Goal: Task Accomplishment & Management: Complete application form

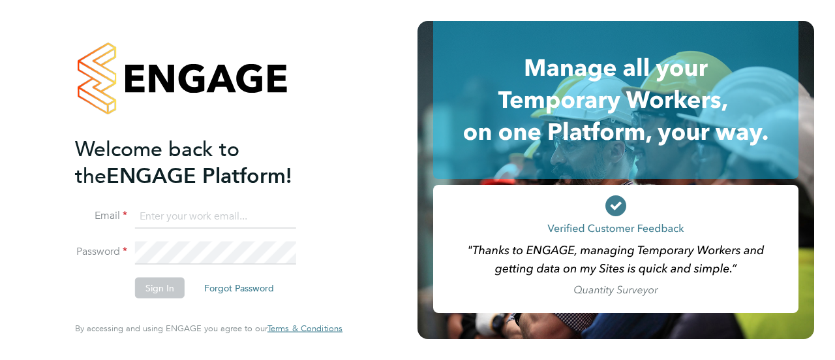
type input "[PERSON_NAME][EMAIL_ADDRESS][DOMAIN_NAME]"
click at [164, 288] on button "Sign In" at bounding box center [160, 287] width 50 height 21
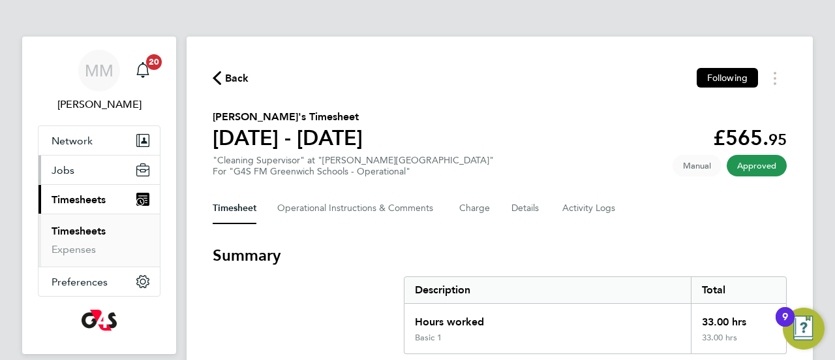
click at [85, 172] on button "Jobs" at bounding box center [99, 169] width 121 height 29
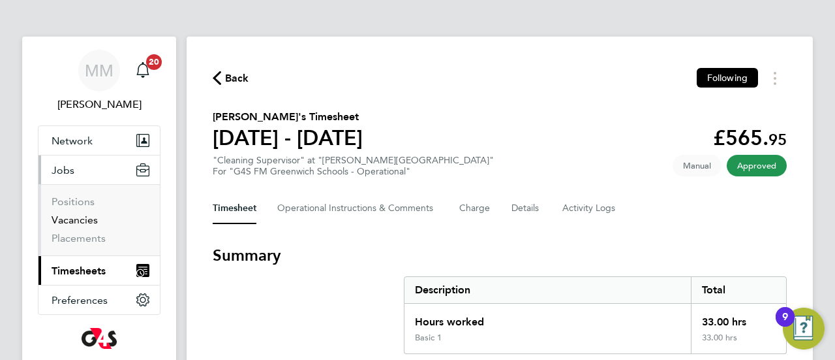
click at [82, 221] on link "Vacancies" at bounding box center [75, 219] width 46 height 12
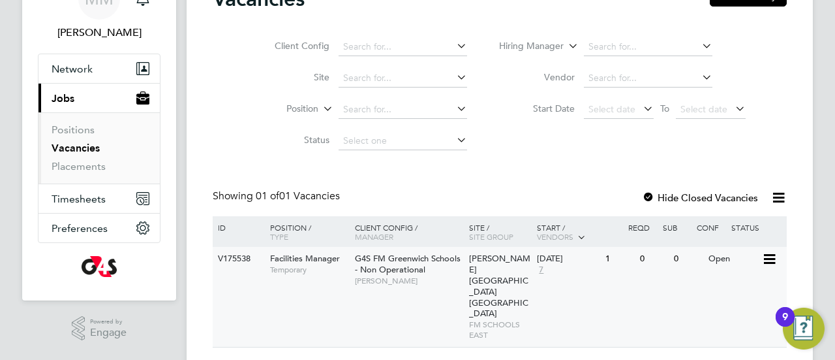
scroll to position [84, 0]
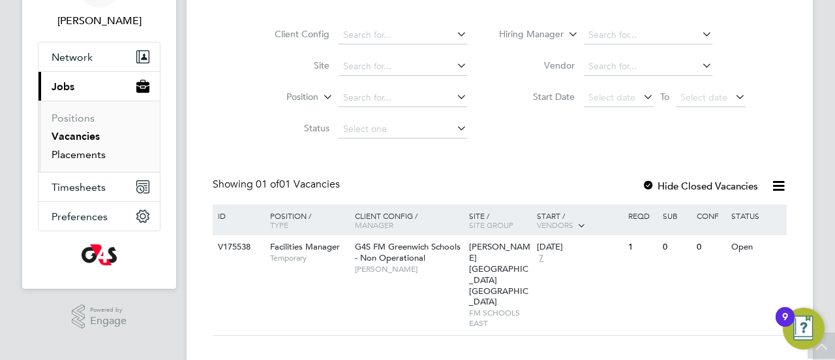
click at [77, 153] on link "Placements" at bounding box center [79, 154] width 54 height 12
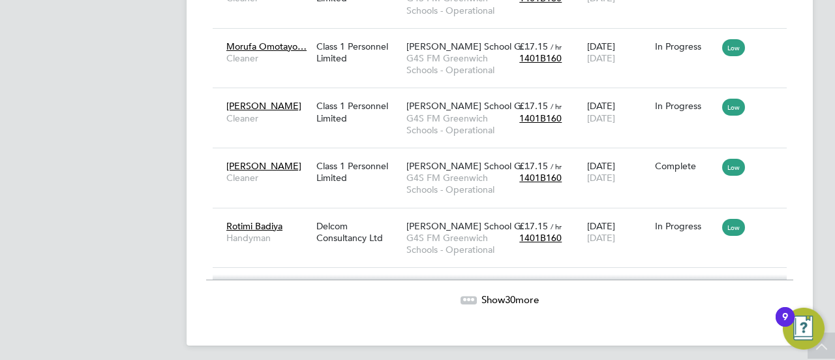
click at [471, 296] on div at bounding box center [469, 300] width 16 height 8
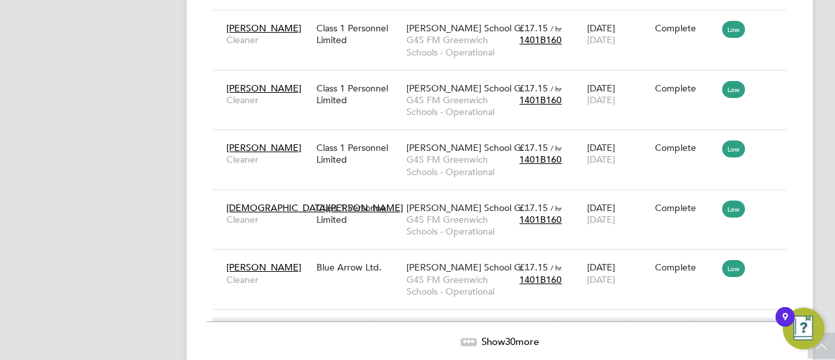
click at [482, 335] on span "Show 30 more" at bounding box center [510, 341] width 57 height 12
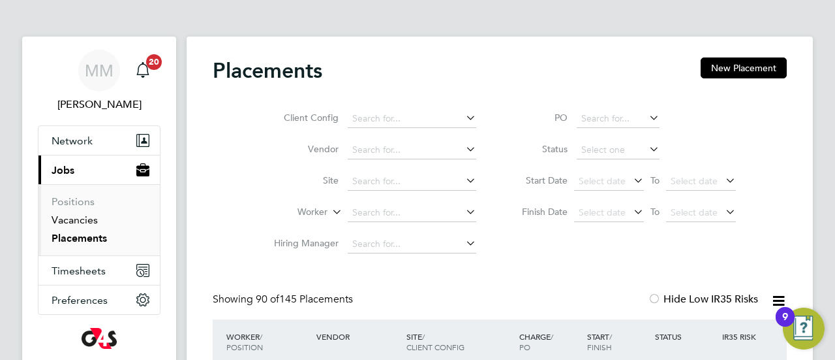
click at [78, 224] on li "Vacancies" at bounding box center [101, 222] width 98 height 18
click at [74, 219] on link "Vacancies" at bounding box center [75, 219] width 46 height 12
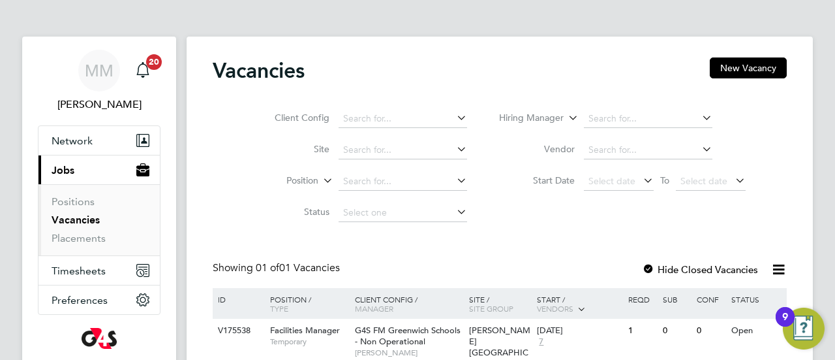
drag, startPoint x: 734, startPoint y: 63, endPoint x: 726, endPoint y: 65, distance: 7.4
click at [733, 63] on button "New Vacancy" at bounding box center [748, 67] width 77 height 21
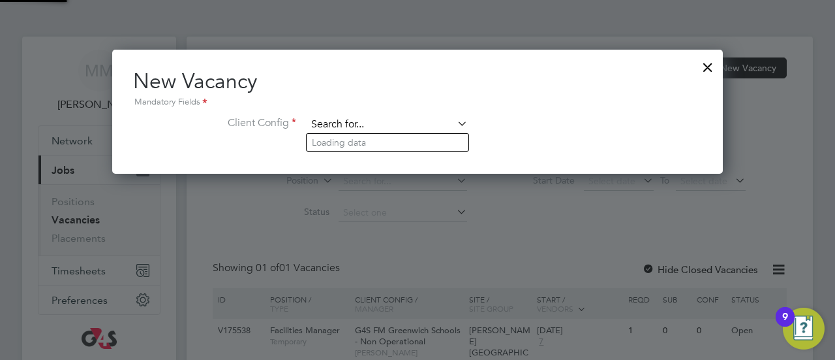
click at [403, 125] on input at bounding box center [387, 125] width 161 height 20
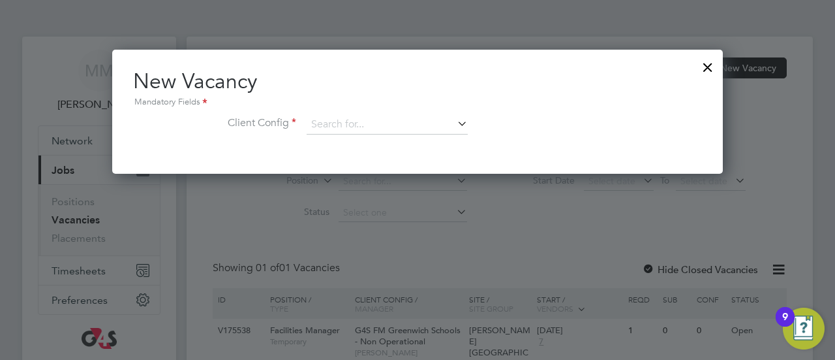
click at [386, 293] on li "G4S FM Greenwich Schools - Non Operational" at bounding box center [435, 302] width 256 height 18
type input "G4S FM Greenwich Schools - Non Operational"
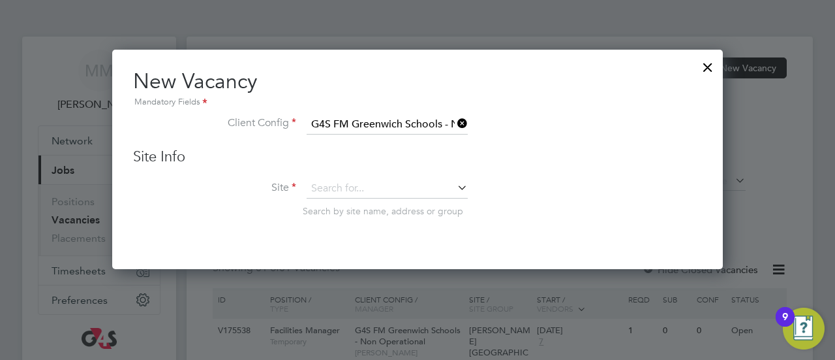
click at [455, 187] on icon at bounding box center [455, 187] width 0 height 18
click at [391, 238] on li "[PERSON_NAME][GEOGRAPHIC_DATA] [GEOGRAPHIC_DATA]" at bounding box center [445, 242] width 276 height 18
type input "[PERSON_NAME][GEOGRAPHIC_DATA] [GEOGRAPHIC_DATA]"
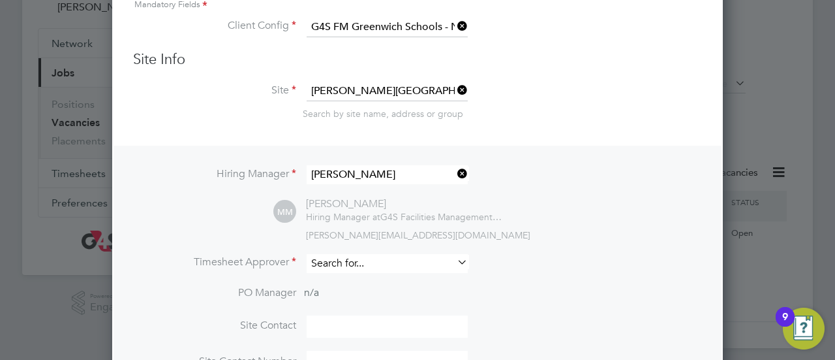
click at [375, 266] on input at bounding box center [387, 263] width 161 height 19
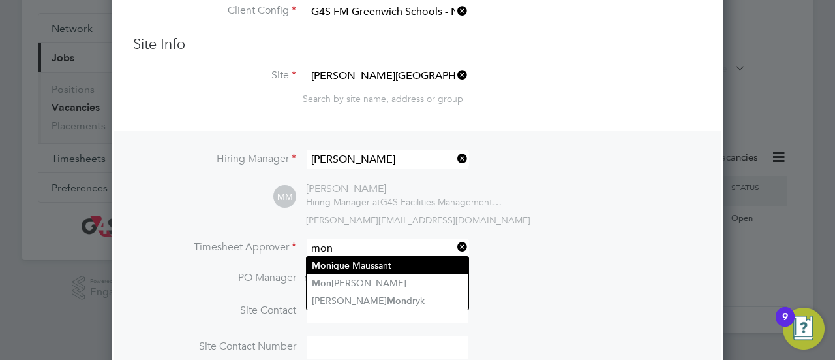
click at [351, 259] on li "Mon ique Maussant" at bounding box center [388, 265] width 162 height 18
type input "[PERSON_NAME]"
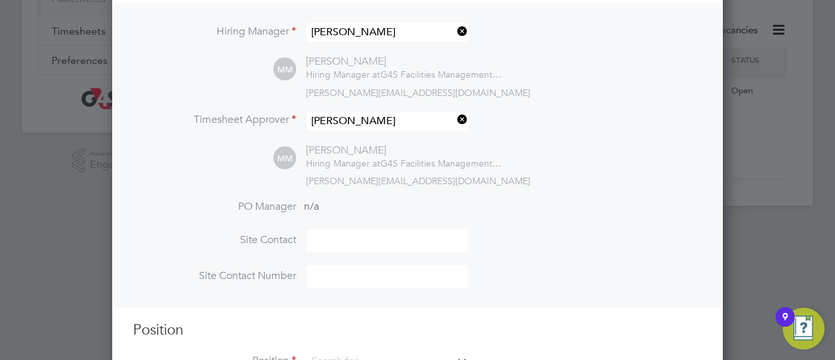
click at [335, 238] on input at bounding box center [387, 240] width 161 height 23
type input "[PERSON_NAME]"
click at [349, 279] on input at bounding box center [387, 276] width 161 height 23
type input "07385014735"
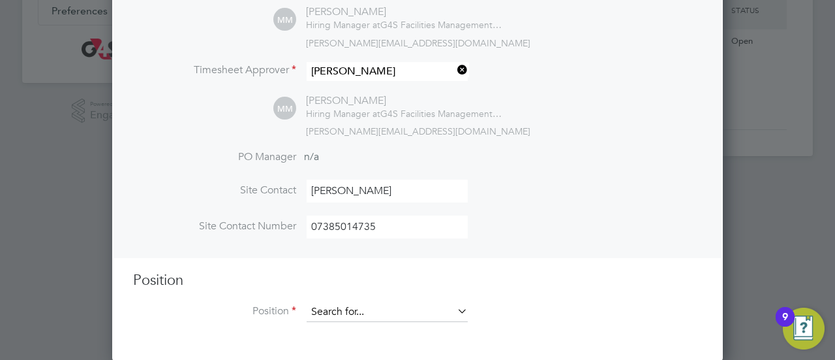
click at [350, 313] on input at bounding box center [387, 312] width 161 height 20
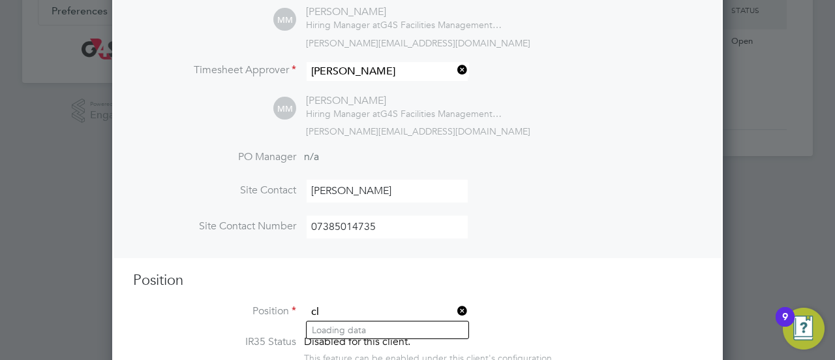
type input "c"
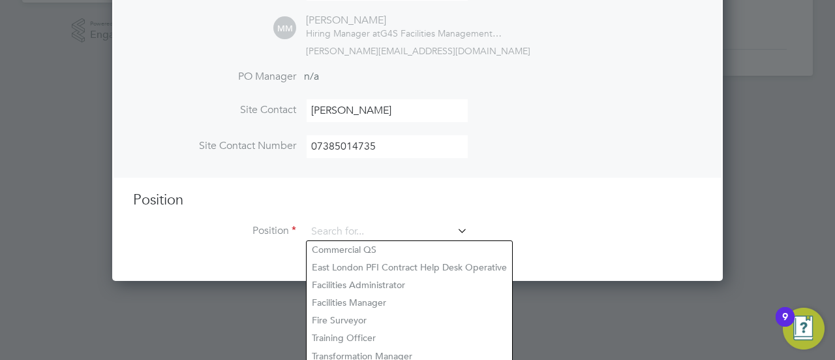
click at [499, 198] on h3 "Position" at bounding box center [417, 200] width 569 height 19
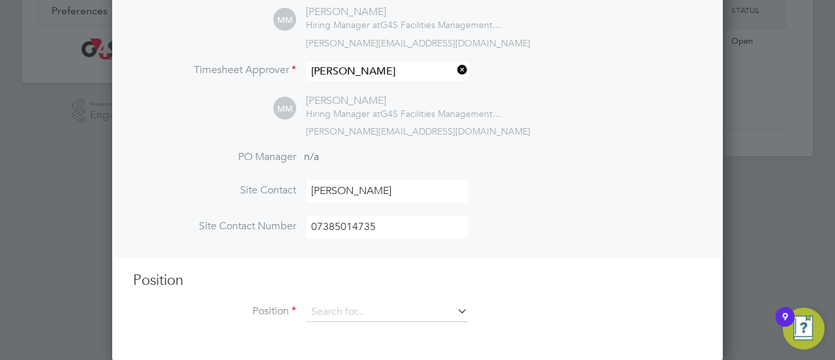
click at [455, 307] on icon at bounding box center [455, 311] width 0 height 18
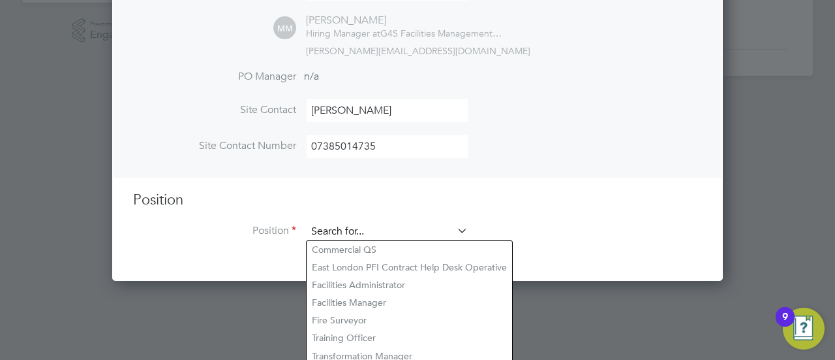
click at [379, 224] on input at bounding box center [387, 232] width 161 height 20
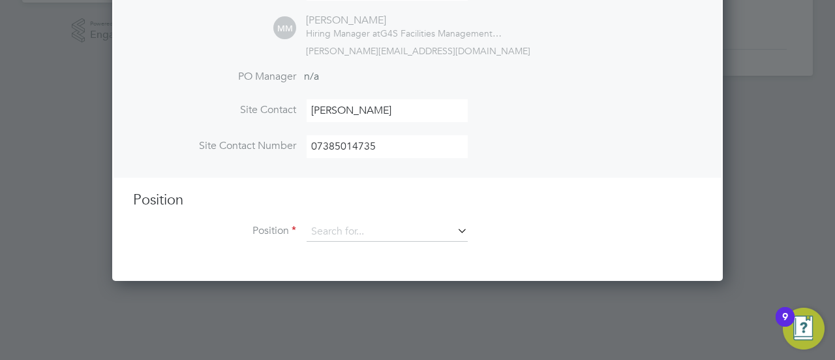
click at [471, 187] on ng-template "Hiring Manager [PERSON_NAME] MM [PERSON_NAME] Hiring Manager at G4S Facilities …" at bounding box center [417, 63] width 569 height 381
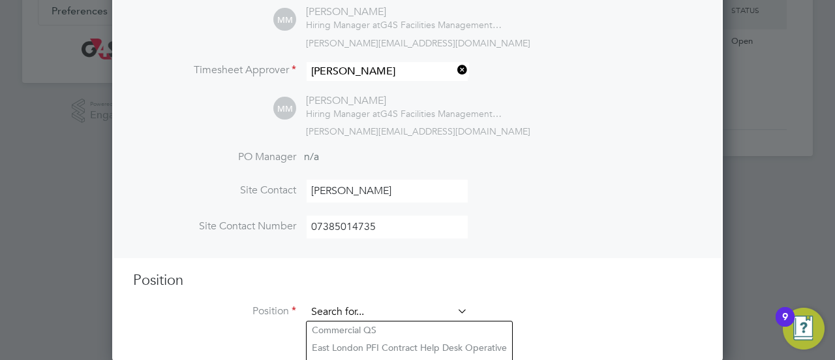
click at [406, 311] on input at bounding box center [387, 312] width 161 height 20
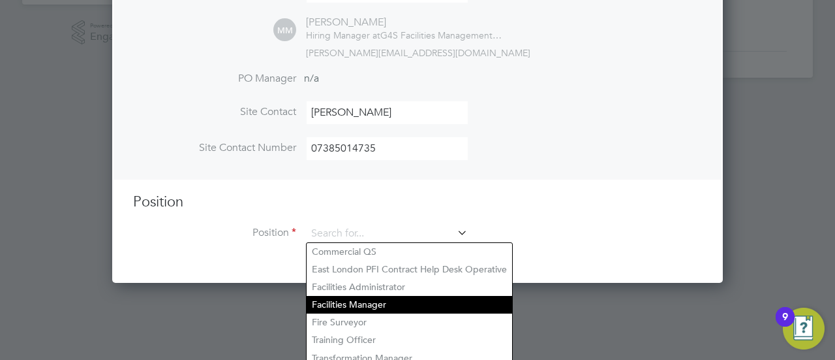
click at [426, 303] on li "Facilities Manager" at bounding box center [410, 305] width 206 height 18
type input "Facilities Manager"
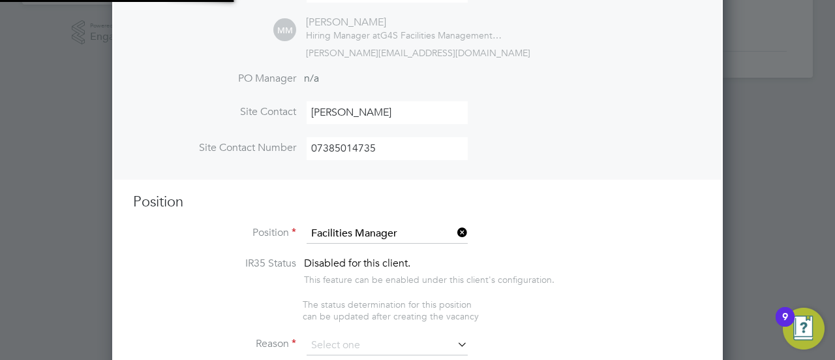
type textarea "**Lor Ipsumdo:** Sit AM Consect ad elitsedd ei tempori utlaboreet dol magnaaliq…"
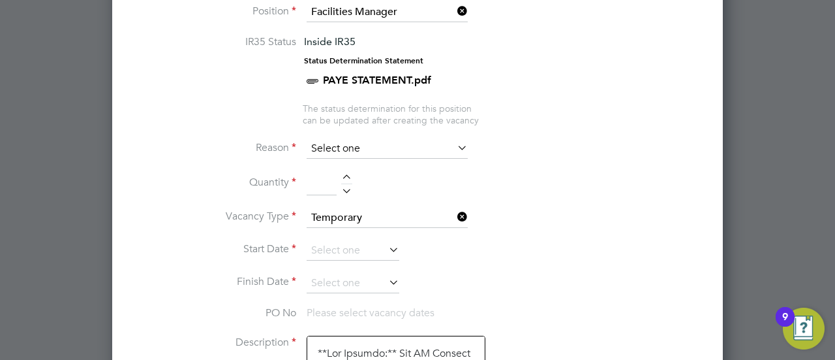
click at [367, 148] on input at bounding box center [387, 149] width 161 height 20
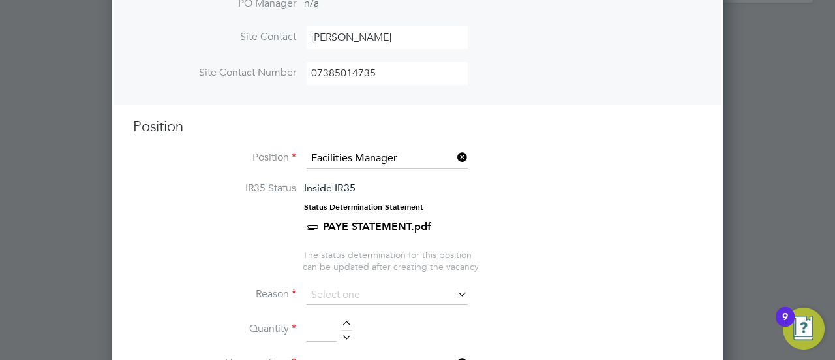
click at [455, 155] on icon at bounding box center [455, 157] width 0 height 18
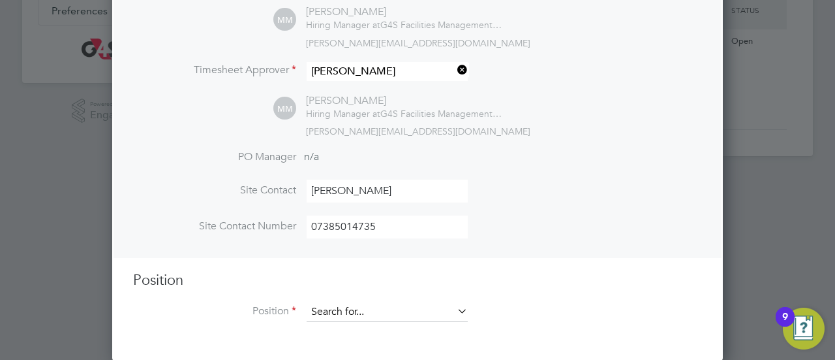
click at [352, 306] on input at bounding box center [387, 312] width 161 height 20
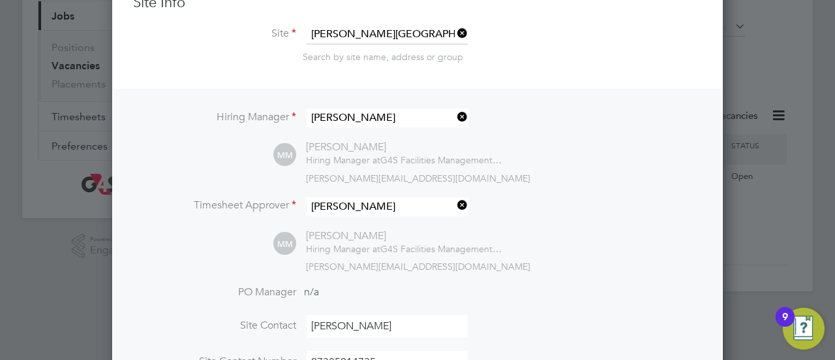
type input "cleaner"
click at [411, 27] on input at bounding box center [387, 35] width 161 height 20
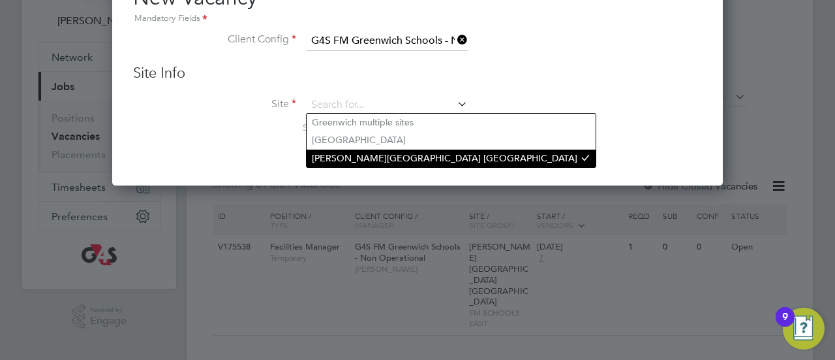
click at [432, 160] on li "[PERSON_NAME][GEOGRAPHIC_DATA] [GEOGRAPHIC_DATA]" at bounding box center [451, 158] width 289 height 18
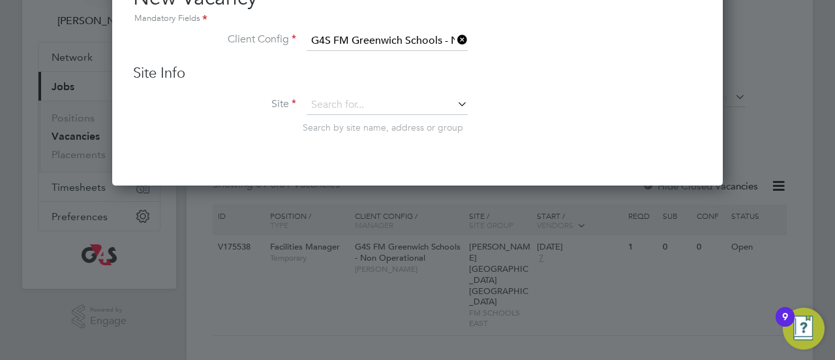
type input "[PERSON_NAME][GEOGRAPHIC_DATA] [GEOGRAPHIC_DATA]"
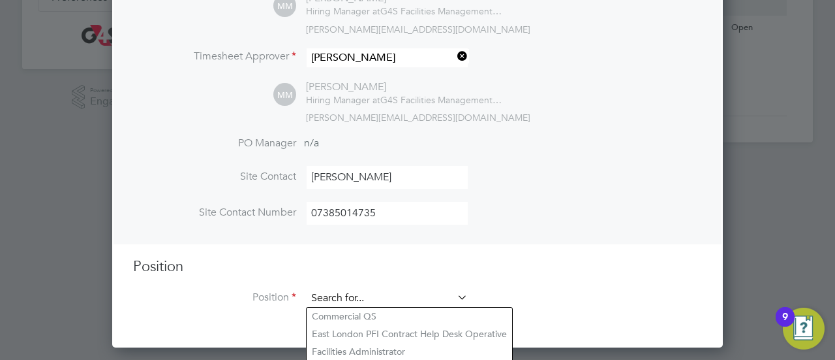
click at [359, 300] on input at bounding box center [387, 298] width 161 height 20
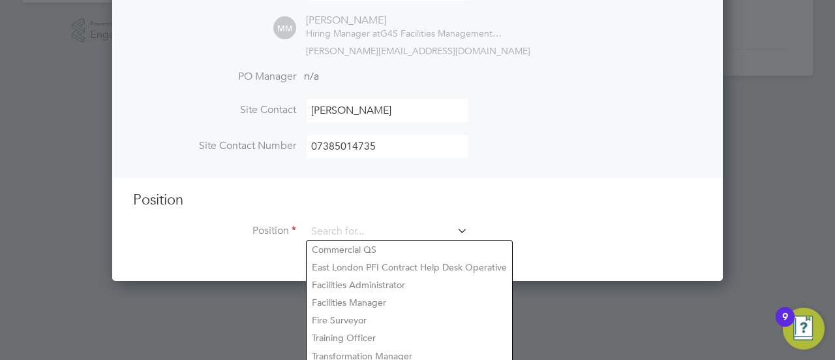
click at [455, 225] on icon at bounding box center [455, 230] width 0 height 18
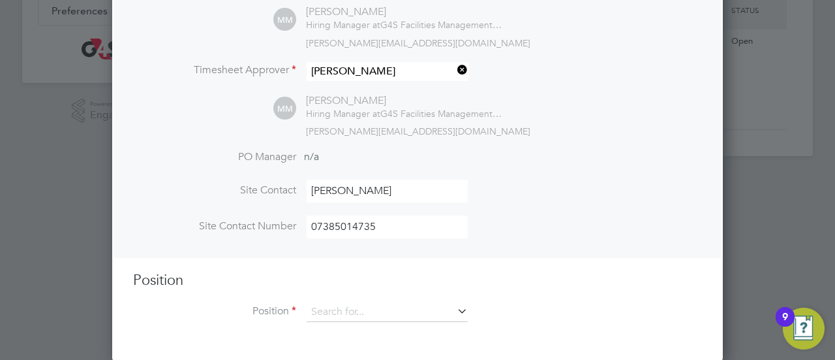
click at [455, 311] on icon at bounding box center [455, 311] width 0 height 18
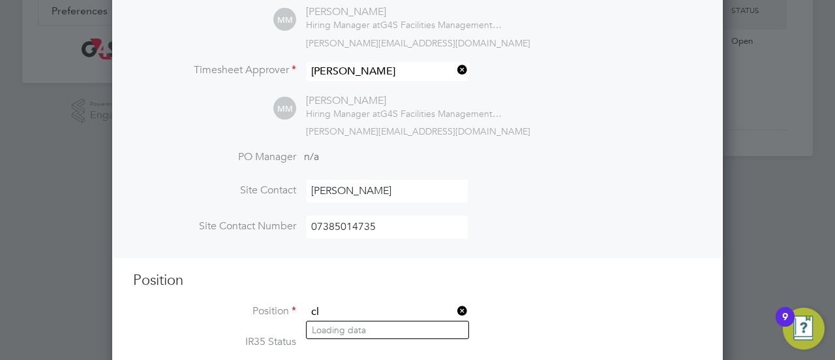
type input "c"
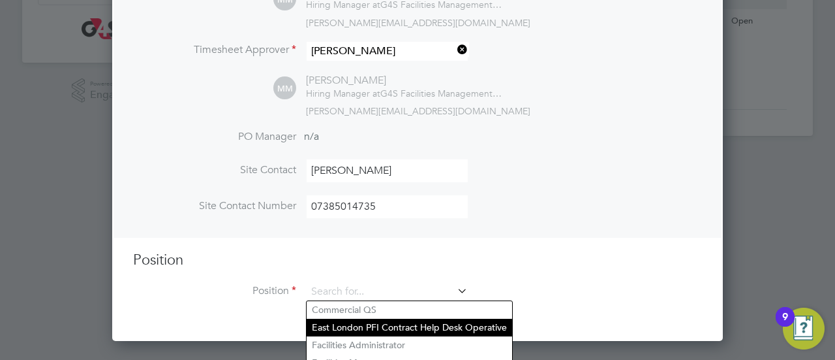
type input "f"
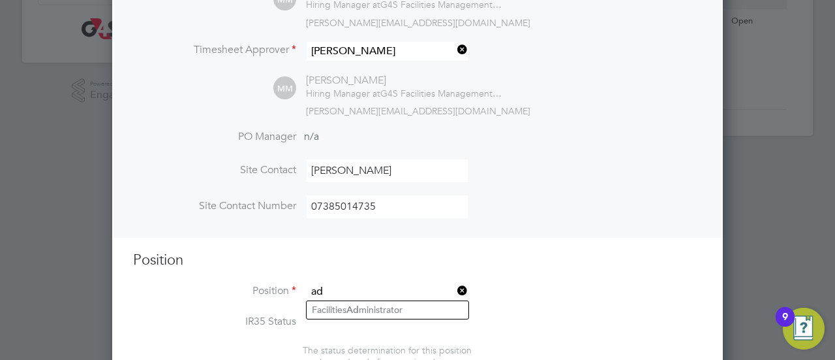
type input "a"
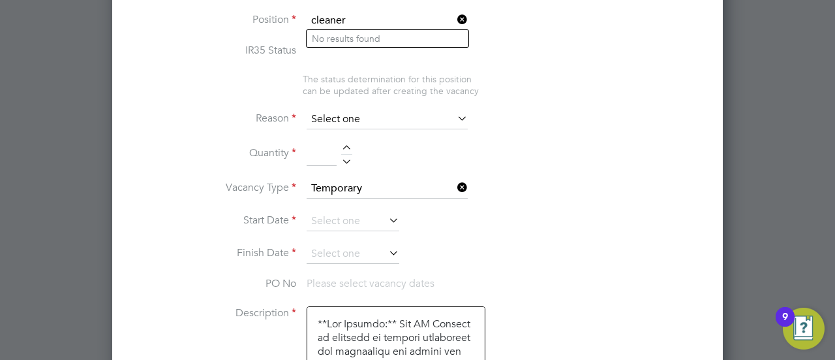
type input "cleaner"
click at [335, 125] on input at bounding box center [387, 120] width 161 height 20
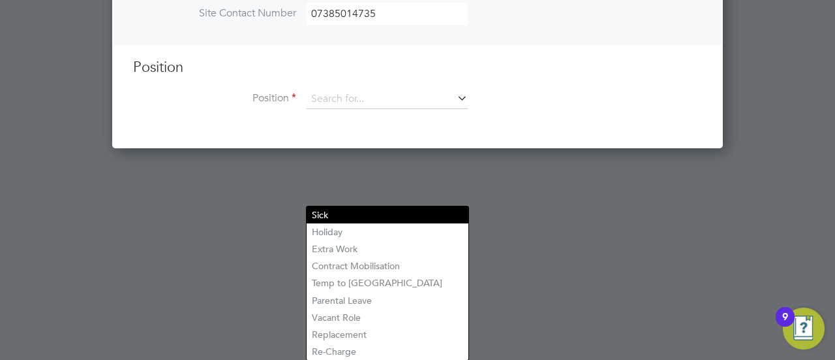
click at [337, 219] on li "Sick" at bounding box center [388, 214] width 162 height 17
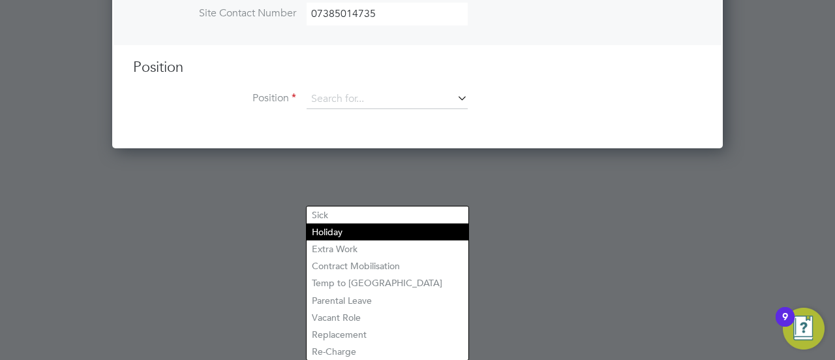
click at [334, 228] on li "Holiday" at bounding box center [388, 231] width 162 height 17
click at [330, 232] on li "Holiday" at bounding box center [388, 231] width 162 height 17
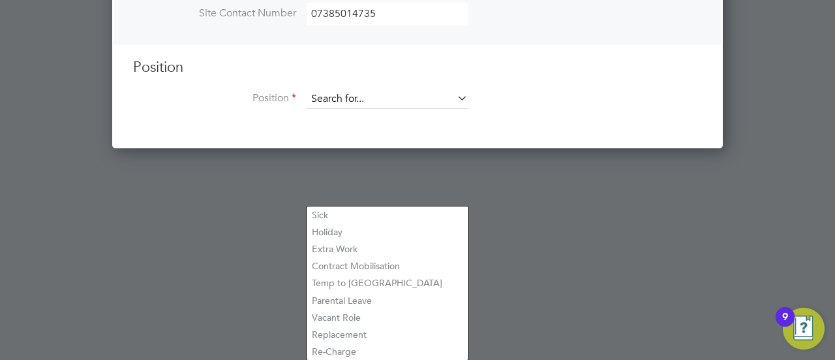
click at [428, 98] on input at bounding box center [387, 99] width 161 height 20
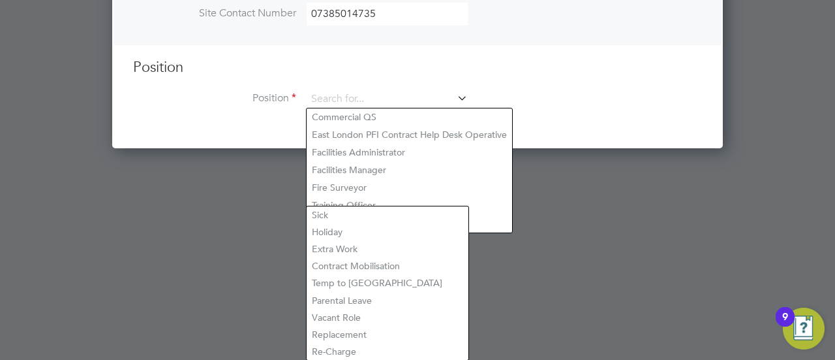
click at [516, 223] on div at bounding box center [417, 180] width 835 height 360
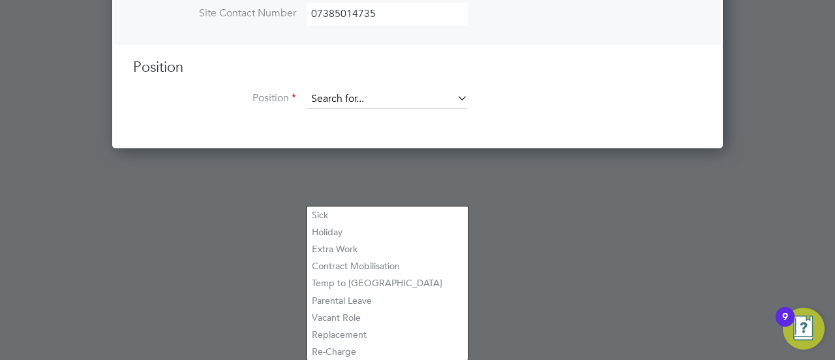
click at [425, 97] on input at bounding box center [387, 99] width 161 height 20
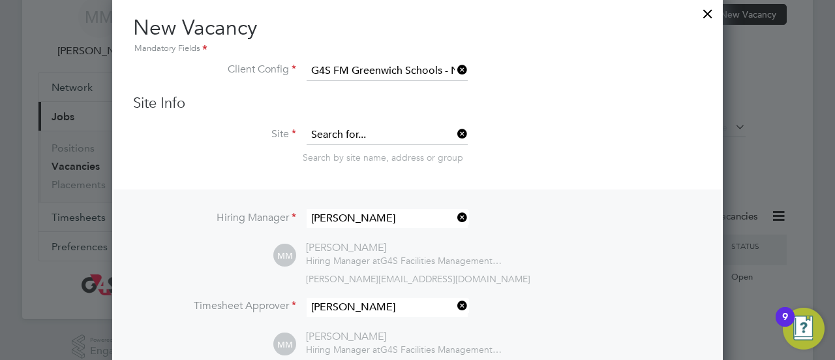
click at [406, 131] on input at bounding box center [387, 135] width 161 height 20
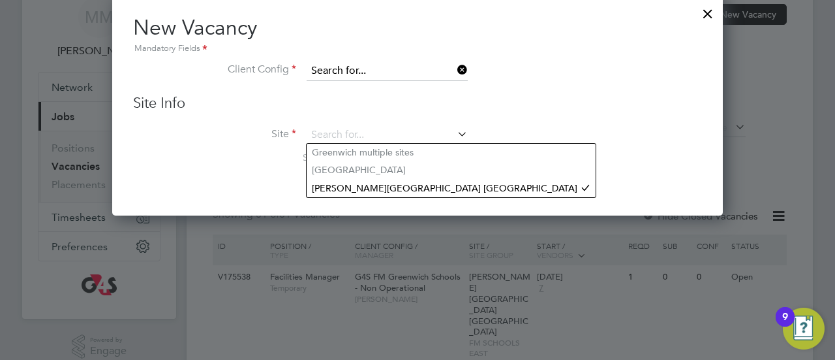
click at [429, 72] on input at bounding box center [387, 71] width 161 height 20
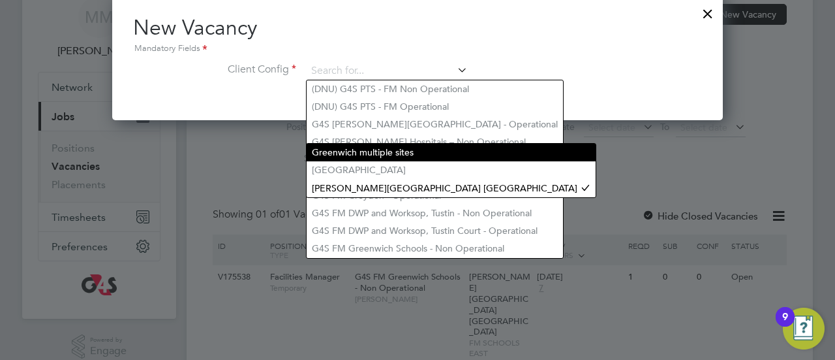
click at [444, 151] on li "Greenwich multiple sites" at bounding box center [451, 153] width 289 height 18
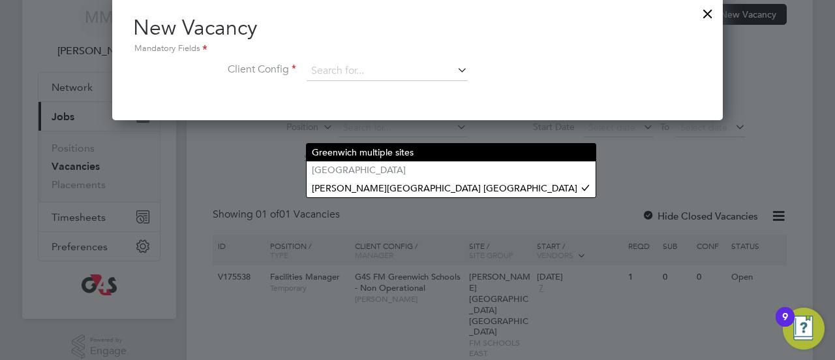
click at [399, 153] on li "Greenwich multiple sites" at bounding box center [451, 153] width 289 height 18
click at [387, 151] on li "Greenwich multiple sites" at bounding box center [451, 153] width 289 height 18
click at [386, 152] on li "Greenwich multiple sites" at bounding box center [451, 153] width 289 height 18
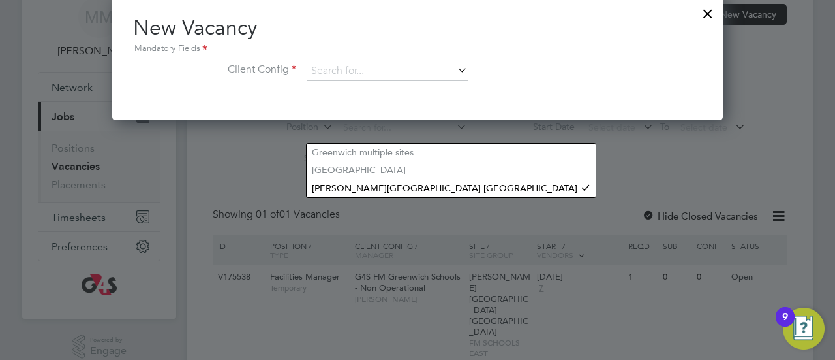
click at [455, 67] on icon at bounding box center [455, 70] width 0 height 18
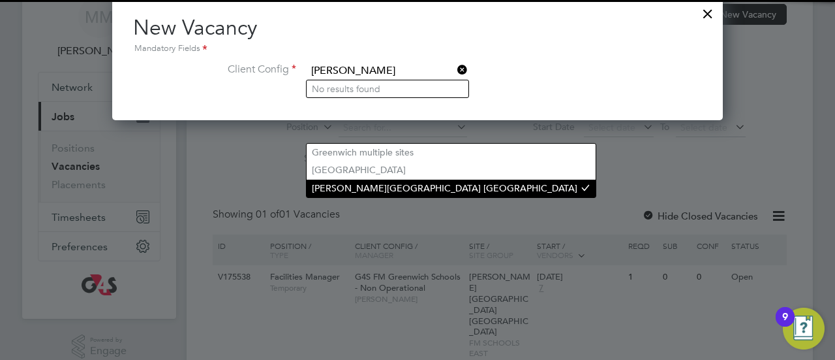
type input "[PERSON_NAME]"
click at [389, 186] on li "[PERSON_NAME][GEOGRAPHIC_DATA] [GEOGRAPHIC_DATA]" at bounding box center [451, 188] width 289 height 18
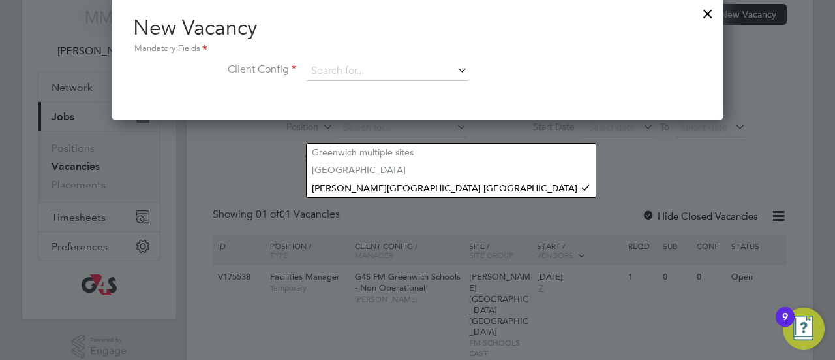
click at [710, 10] on div at bounding box center [707, 10] width 23 height 23
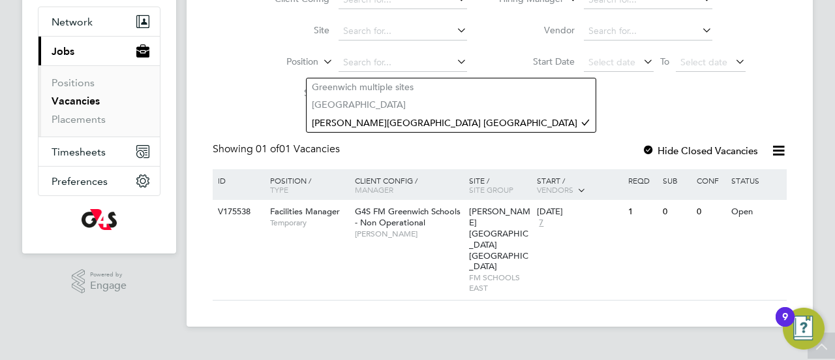
click at [548, 140] on div "Vacancies New Vacancy Client Config Site Position Status Hiring Manager Vendor …" at bounding box center [500, 120] width 574 height 362
click at [80, 121] on link "Placements" at bounding box center [79, 119] width 54 height 12
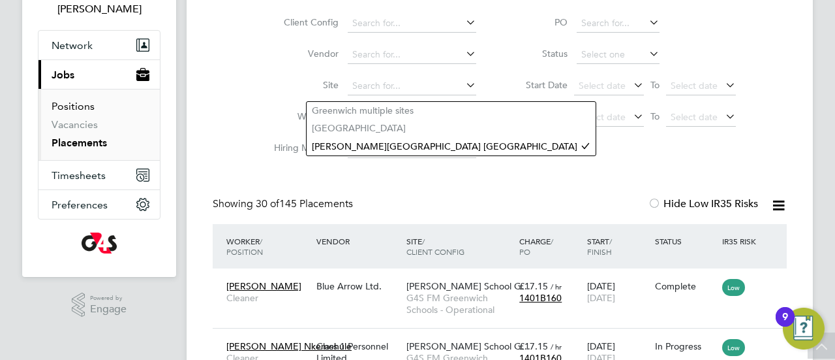
click at [88, 110] on link "Positions" at bounding box center [73, 106] width 43 height 12
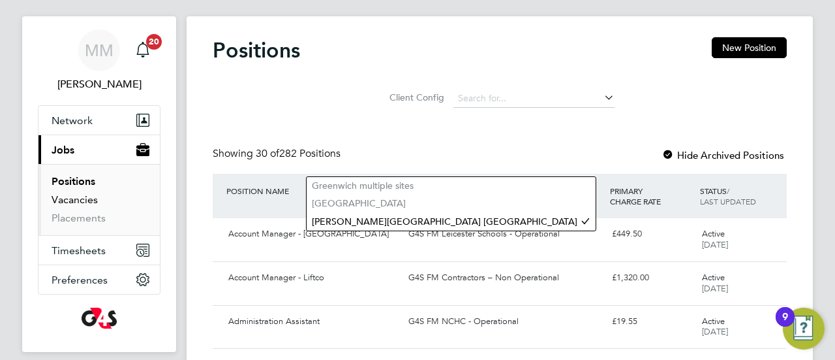
click at [69, 200] on link "Vacancies" at bounding box center [75, 199] width 46 height 12
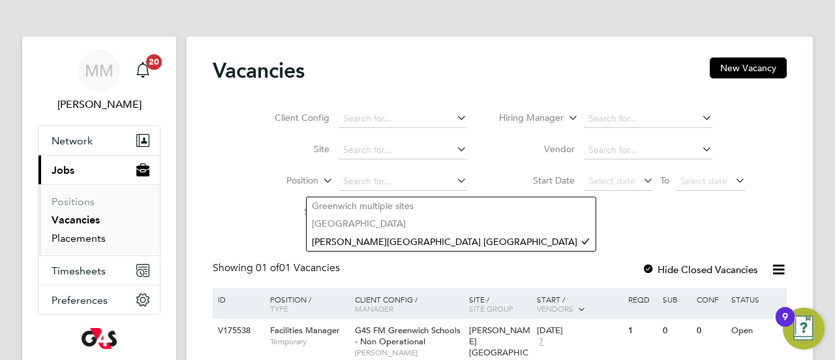
click at [95, 241] on link "Placements" at bounding box center [79, 238] width 54 height 12
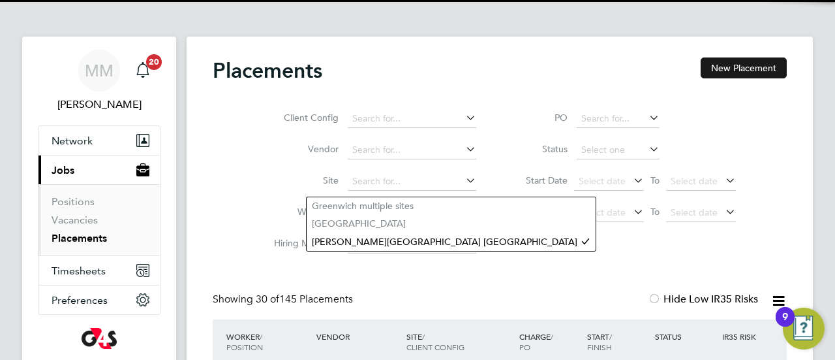
click at [721, 71] on button "New Placement" at bounding box center [744, 67] width 86 height 21
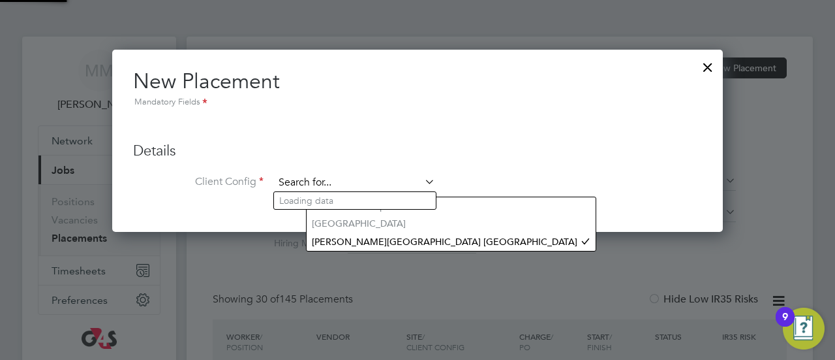
click at [324, 179] on input at bounding box center [354, 183] width 161 height 20
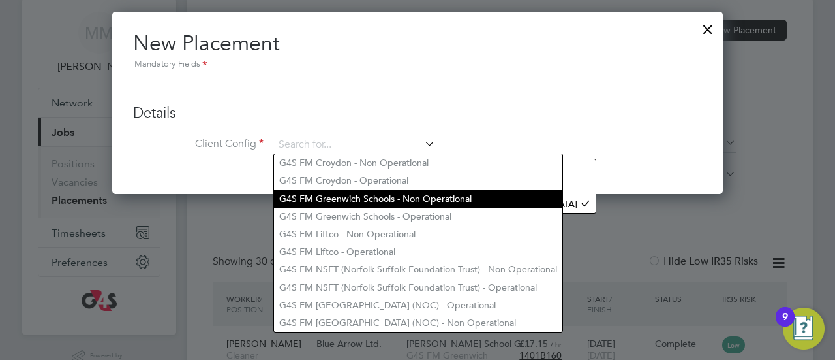
click at [347, 200] on li "G4S FM Greenwich Schools - Non Operational" at bounding box center [418, 199] width 288 height 18
type input "G4S FM Greenwich Schools - Non Operational"
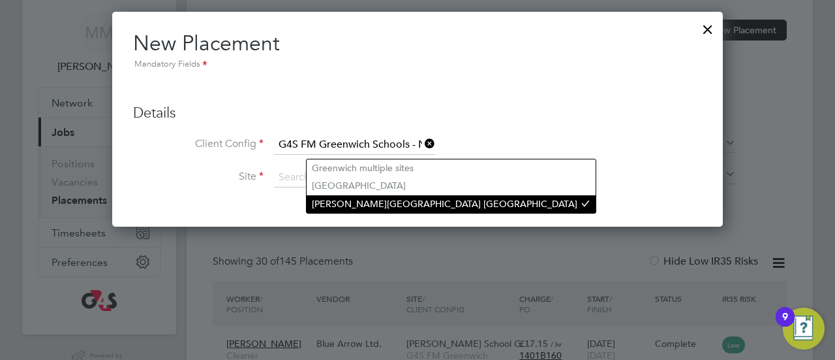
click at [330, 204] on li "[PERSON_NAME][GEOGRAPHIC_DATA] [GEOGRAPHIC_DATA]" at bounding box center [451, 204] width 289 height 18
click at [328, 203] on li "[PERSON_NAME][GEOGRAPHIC_DATA] [GEOGRAPHIC_DATA]" at bounding box center [451, 204] width 289 height 18
click at [328, 201] on li "[PERSON_NAME][GEOGRAPHIC_DATA] [GEOGRAPHIC_DATA]" at bounding box center [451, 204] width 289 height 18
click at [348, 204] on li "[PERSON_NAME][GEOGRAPHIC_DATA] [GEOGRAPHIC_DATA]" at bounding box center [451, 204] width 289 height 18
click at [347, 203] on li "[PERSON_NAME][GEOGRAPHIC_DATA] [GEOGRAPHIC_DATA]" at bounding box center [451, 204] width 289 height 18
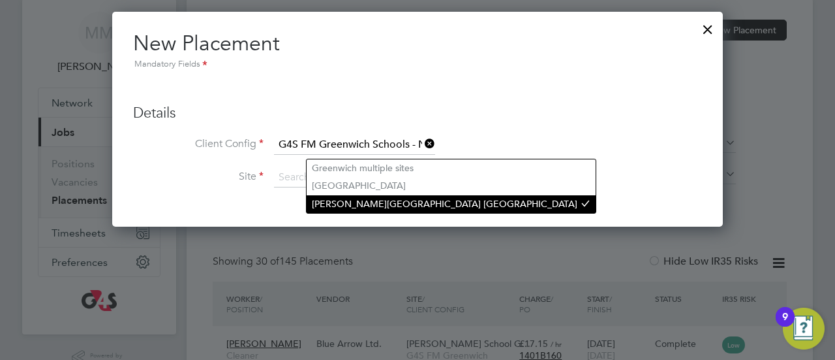
click at [345, 202] on li "[PERSON_NAME][GEOGRAPHIC_DATA] [GEOGRAPHIC_DATA]" at bounding box center [451, 204] width 289 height 18
click at [345, 201] on li "[PERSON_NAME][GEOGRAPHIC_DATA] [GEOGRAPHIC_DATA]" at bounding box center [451, 204] width 289 height 18
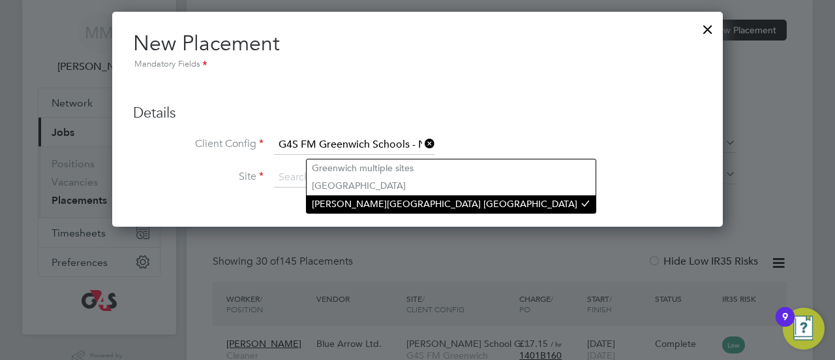
click at [396, 201] on li "[PERSON_NAME][GEOGRAPHIC_DATA] [GEOGRAPHIC_DATA]" at bounding box center [451, 204] width 289 height 18
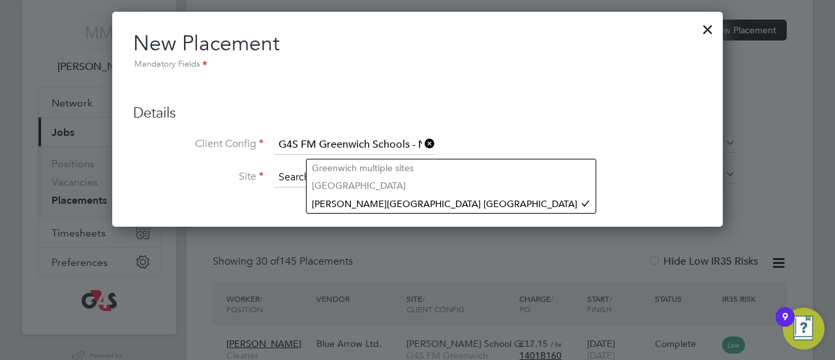
click at [275, 172] on input at bounding box center [354, 178] width 161 height 20
click at [358, 225] on li "[PERSON_NAME][GEOGRAPHIC_DATA] [GEOGRAPHIC_DATA]" at bounding box center [412, 231] width 276 height 18
type input "[PERSON_NAME][GEOGRAPHIC_DATA] [GEOGRAPHIC_DATA]"
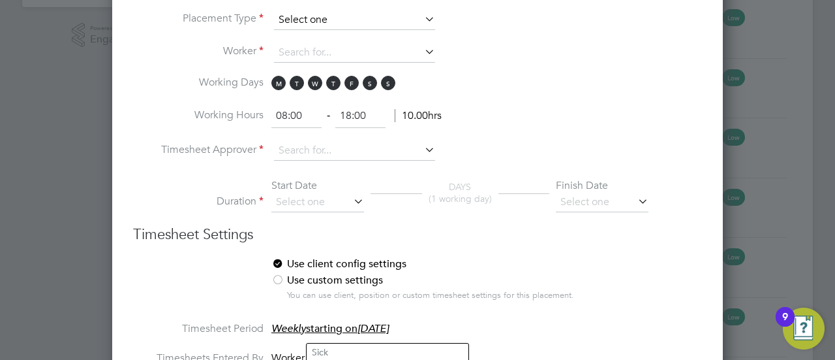
click at [357, 11] on input at bounding box center [354, 20] width 161 height 20
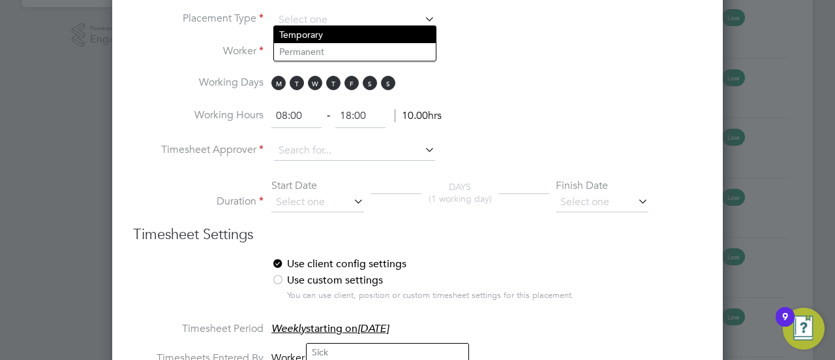
click at [346, 37] on li "Temporary" at bounding box center [355, 34] width 162 height 17
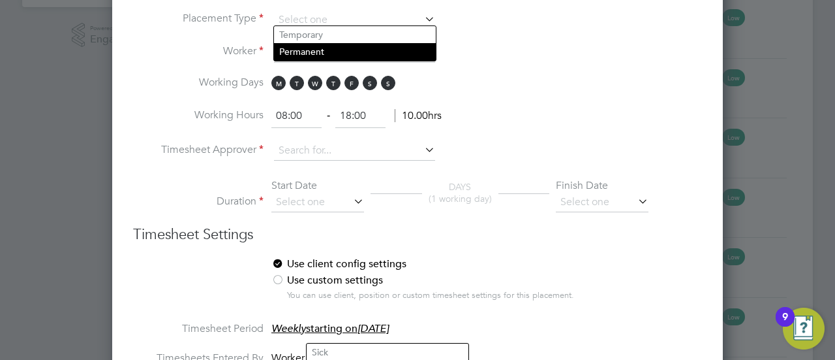
type input "Temporary"
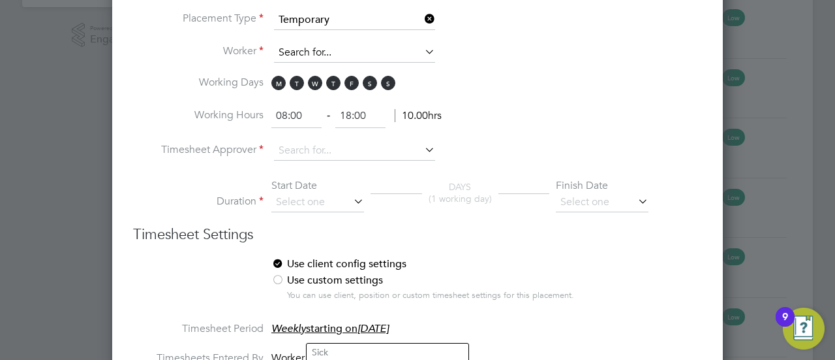
click at [343, 55] on input at bounding box center [354, 53] width 161 height 20
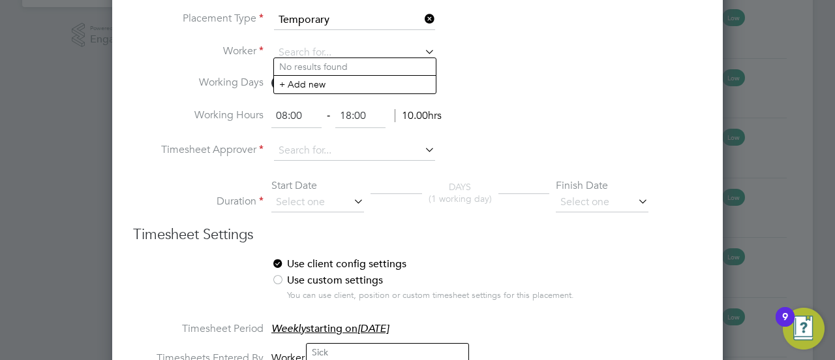
click at [521, 61] on li "Worker" at bounding box center [417, 59] width 569 height 33
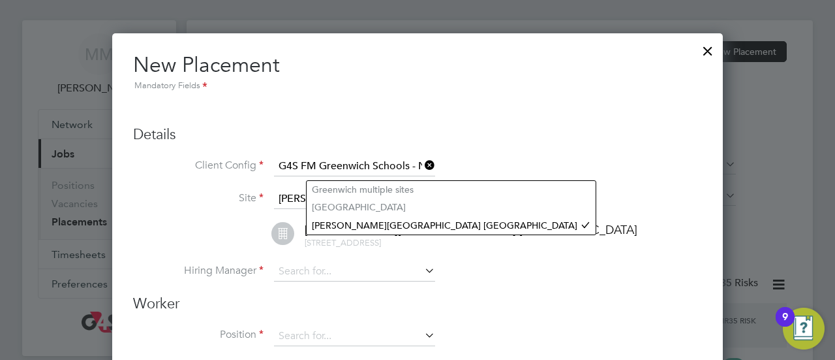
click at [702, 52] on div at bounding box center [707, 47] width 23 height 23
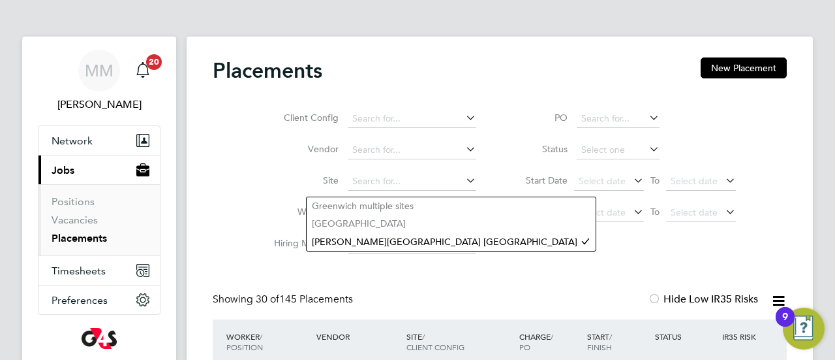
click at [84, 210] on li "Positions" at bounding box center [101, 204] width 98 height 18
click at [87, 218] on link "Vacancies" at bounding box center [75, 219] width 46 height 12
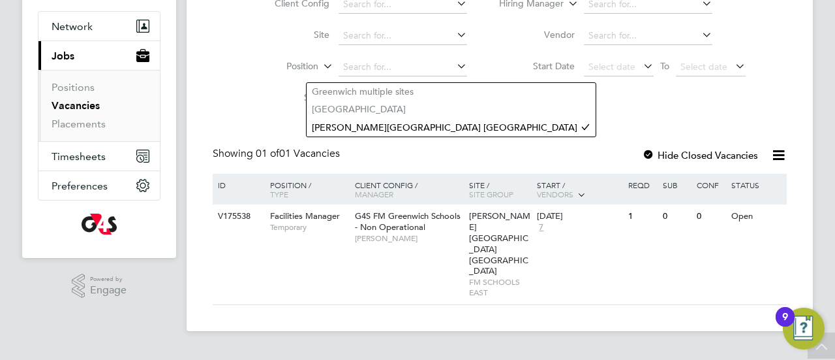
click at [540, 125] on div "Vacancies New Vacancy Client Config Site Position Status Hiring Manager Vendor …" at bounding box center [500, 124] width 574 height 362
click at [580, 101] on div "Client Config Site Position Status Hiring Manager Vendor Start Date Select date…" at bounding box center [500, 48] width 574 height 132
drag, startPoint x: 577, startPoint y: 93, endPoint x: 579, endPoint y: 119, distance: 25.5
click at [576, 97] on div "Client Config Site Position Status Hiring Manager Vendor Start Date Select date…" at bounding box center [500, 48] width 574 height 132
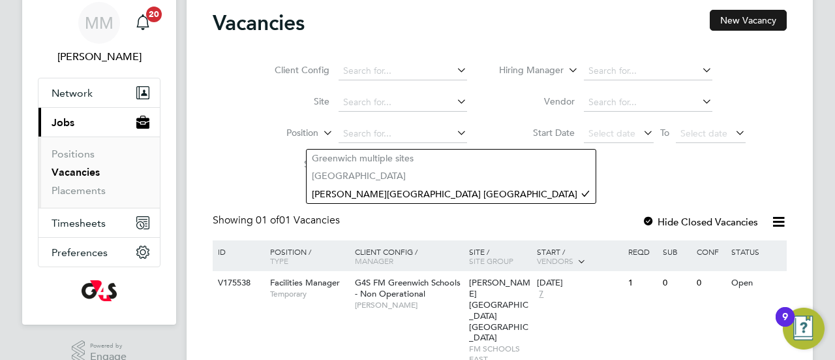
click at [743, 27] on button "New Vacancy" at bounding box center [748, 20] width 77 height 21
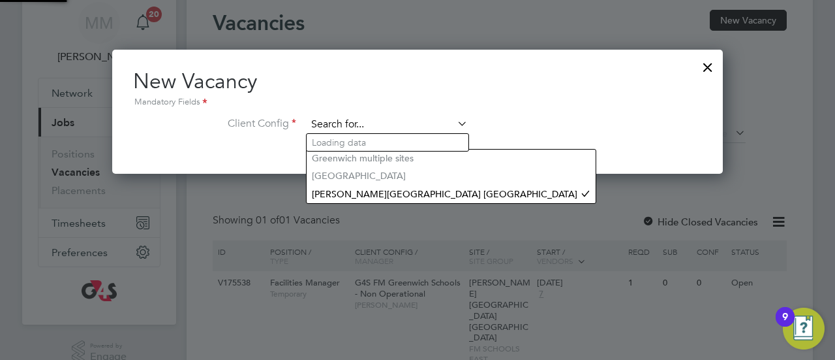
click at [441, 117] on input at bounding box center [387, 125] width 161 height 20
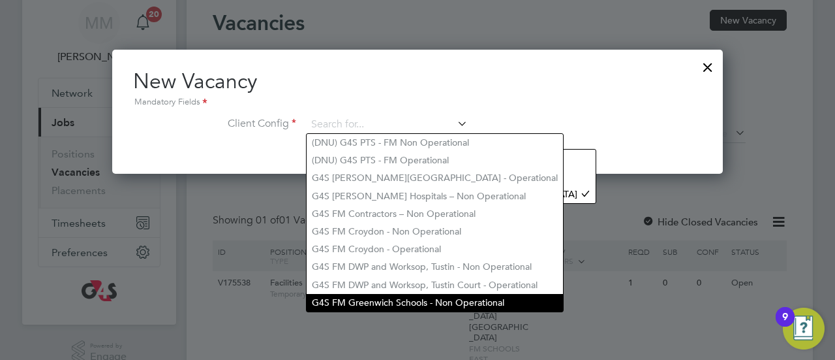
click at [371, 295] on li "G4S FM Greenwich Schools - Non Operational" at bounding box center [435, 303] width 256 height 18
type input "G4S FM Greenwich Schools - Non Operational"
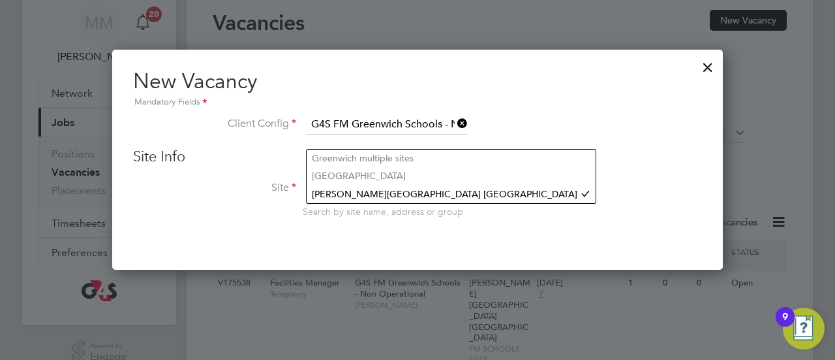
click at [269, 175] on div "Site Info Site Search by site name, address or group" at bounding box center [417, 195] width 569 height 96
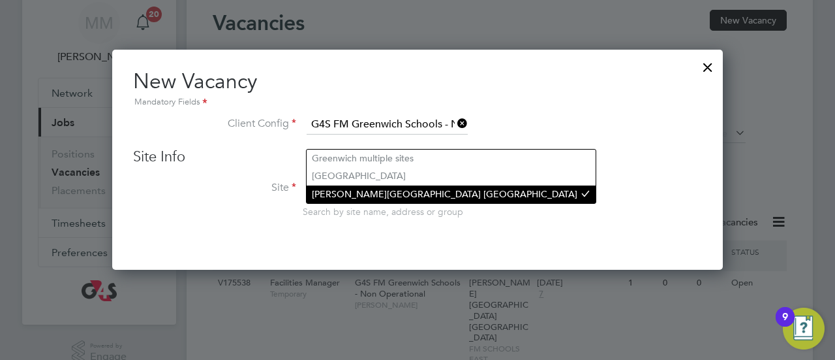
click at [400, 191] on li "[PERSON_NAME][GEOGRAPHIC_DATA] [GEOGRAPHIC_DATA]" at bounding box center [451, 194] width 289 height 18
click at [387, 191] on li "[PERSON_NAME][GEOGRAPHIC_DATA] [GEOGRAPHIC_DATA]" at bounding box center [451, 194] width 289 height 18
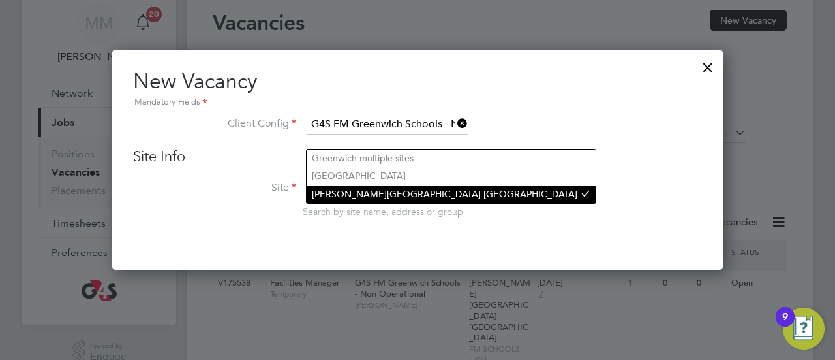
click at [382, 191] on li "[PERSON_NAME][GEOGRAPHIC_DATA] [GEOGRAPHIC_DATA]" at bounding box center [451, 194] width 289 height 18
click at [375, 198] on li "[PERSON_NAME][GEOGRAPHIC_DATA] [GEOGRAPHIC_DATA]" at bounding box center [451, 194] width 289 height 18
click at [371, 191] on li "[PERSON_NAME][GEOGRAPHIC_DATA] [GEOGRAPHIC_DATA]" at bounding box center [451, 194] width 289 height 18
click at [370, 191] on li "[PERSON_NAME][GEOGRAPHIC_DATA] [GEOGRAPHIC_DATA]" at bounding box center [451, 194] width 289 height 18
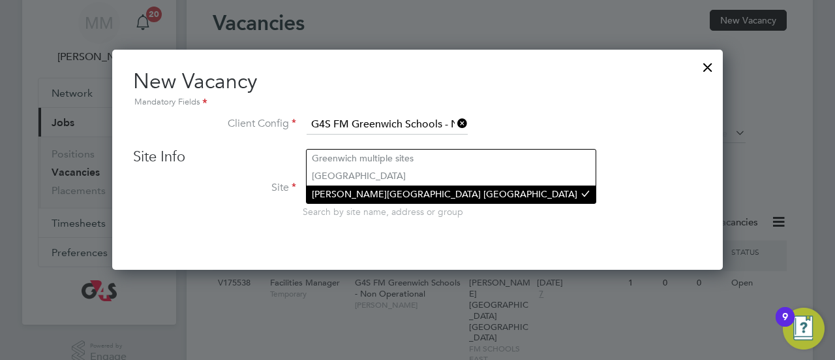
click at [370, 191] on li "[PERSON_NAME][GEOGRAPHIC_DATA] [GEOGRAPHIC_DATA]" at bounding box center [451, 194] width 289 height 18
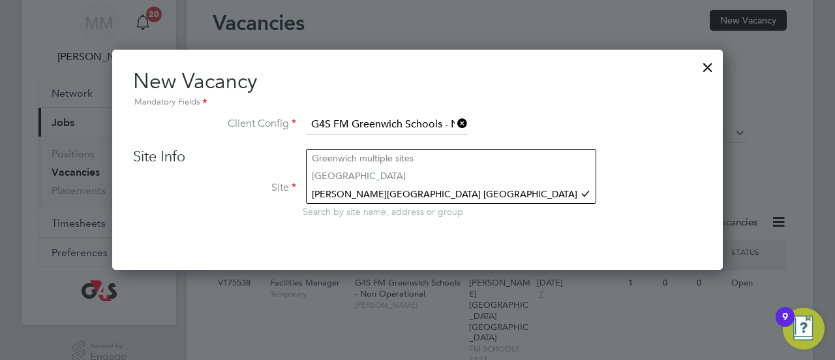
click at [411, 137] on li "Client Config G4S FM [GEOGRAPHIC_DATA] - Non Operational" at bounding box center [417, 131] width 569 height 33
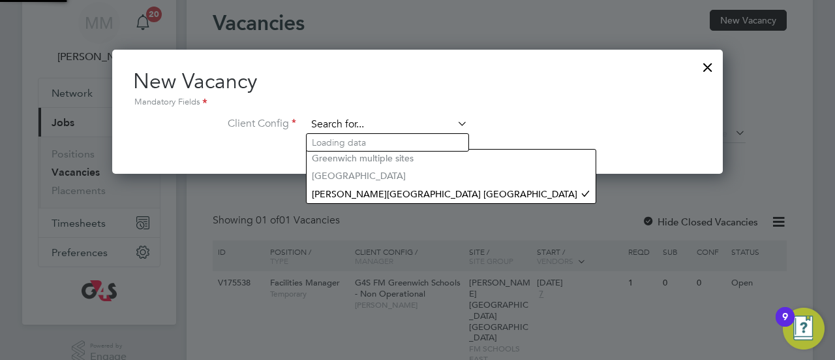
click at [414, 123] on input at bounding box center [387, 125] width 161 height 20
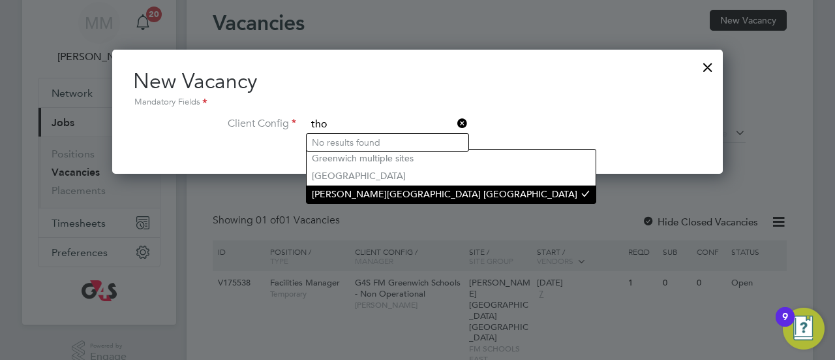
type input "tho"
click at [379, 192] on li "[PERSON_NAME][GEOGRAPHIC_DATA] [GEOGRAPHIC_DATA]" at bounding box center [451, 194] width 289 height 18
click at [371, 185] on li "[PERSON_NAME][GEOGRAPHIC_DATA] [GEOGRAPHIC_DATA]" at bounding box center [451, 194] width 289 height 18
click at [371, 186] on li "[PERSON_NAME][GEOGRAPHIC_DATA] [GEOGRAPHIC_DATA]" at bounding box center [451, 194] width 289 height 18
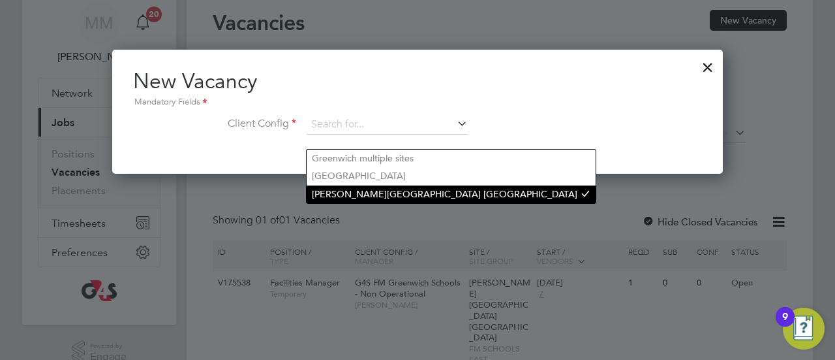
click at [371, 186] on li "[PERSON_NAME][GEOGRAPHIC_DATA] [GEOGRAPHIC_DATA]" at bounding box center [451, 194] width 289 height 18
click at [370, 187] on li "[PERSON_NAME][GEOGRAPHIC_DATA] [GEOGRAPHIC_DATA]" at bounding box center [451, 194] width 289 height 18
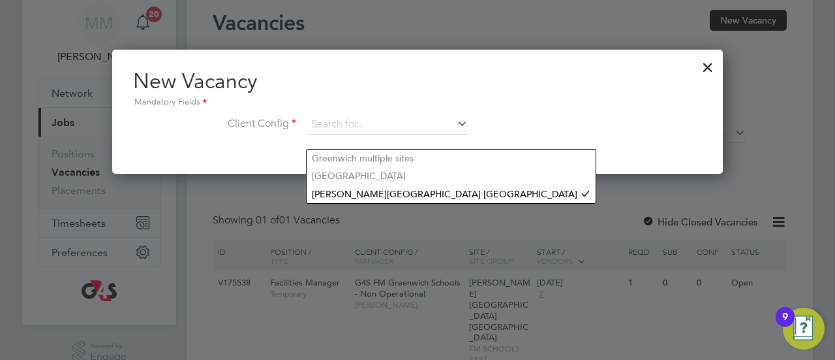
click at [708, 69] on div at bounding box center [707, 63] width 23 height 23
